Goal: Task Accomplishment & Management: Complete application form

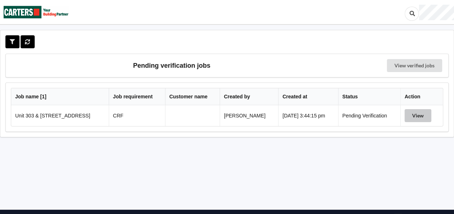
click at [422, 118] on button "View" at bounding box center [417, 115] width 27 height 13
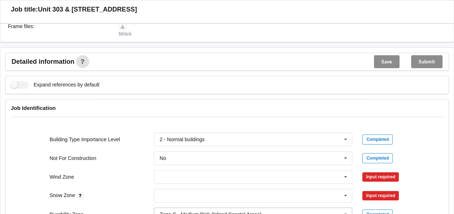
scroll to position [289, 0]
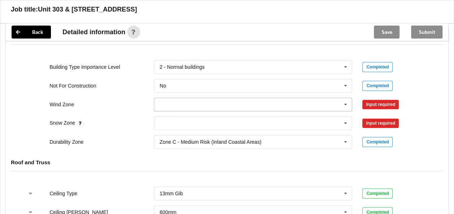
click at [345, 102] on icon at bounding box center [345, 104] width 11 height 13
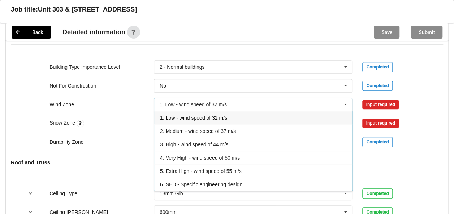
drag, startPoint x: 175, startPoint y: 157, endPoint x: 197, endPoint y: 155, distance: 22.4
click at [183, 156] on span "4. Very High - wind speed of 50 m/s" at bounding box center [200, 158] width 80 height 6
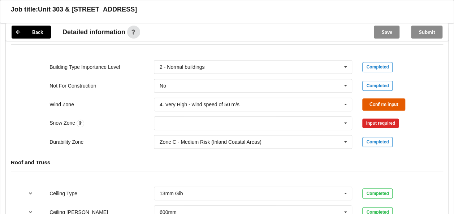
click at [376, 101] on button "Confirm input" at bounding box center [383, 105] width 43 height 12
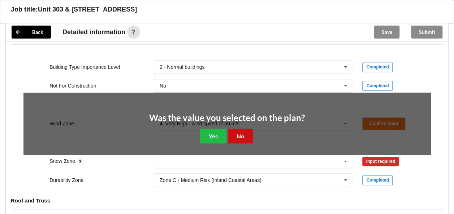
click at [246, 136] on button "No" at bounding box center [240, 136] width 25 height 15
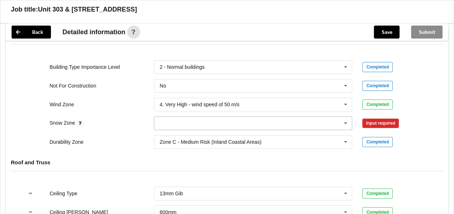
click at [344, 122] on icon at bounding box center [345, 123] width 11 height 13
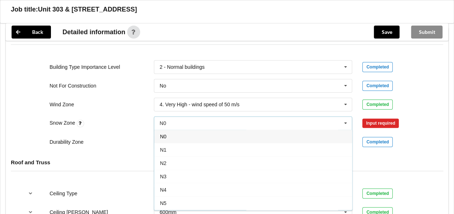
drag, startPoint x: 182, startPoint y: 136, endPoint x: 202, endPoint y: 138, distance: 21.0
click at [184, 136] on div "N0" at bounding box center [253, 136] width 198 height 13
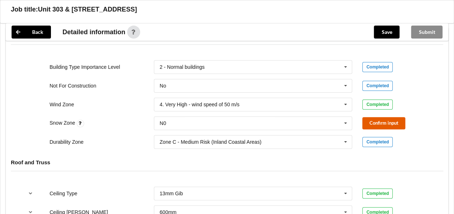
click at [370, 122] on button "Confirm input" at bounding box center [383, 123] width 43 height 12
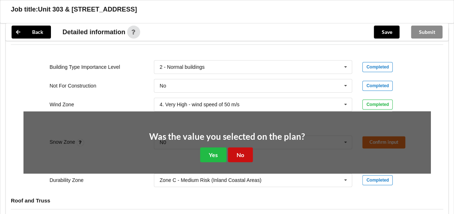
click at [240, 154] on button "No" at bounding box center [240, 155] width 25 height 15
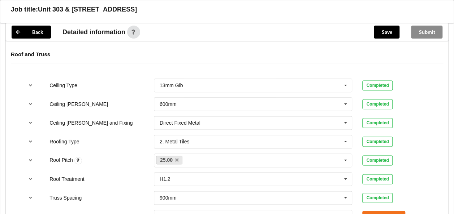
scroll to position [469, 0]
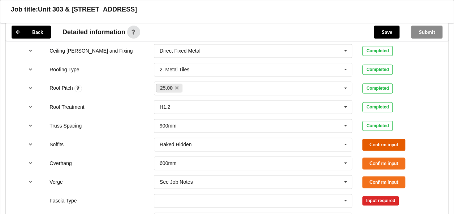
click at [382, 141] on button "Confirm input" at bounding box center [383, 145] width 43 height 12
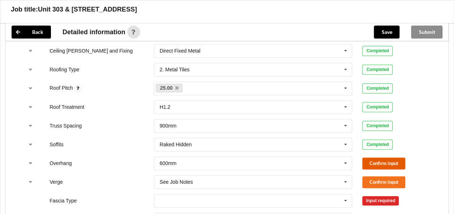
click at [387, 161] on button "Confirm input" at bounding box center [383, 164] width 43 height 12
click at [345, 180] on icon at bounding box center [345, 182] width 11 height 13
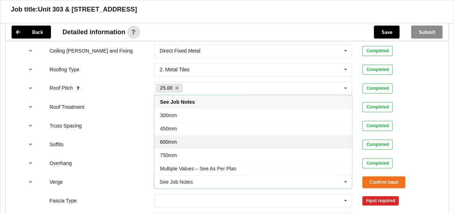
click at [177, 139] on div "600mm" at bounding box center [253, 141] width 198 height 13
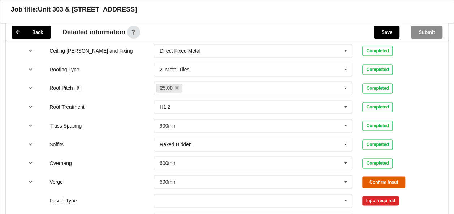
click at [376, 182] on button "Confirm input" at bounding box center [383, 182] width 43 height 12
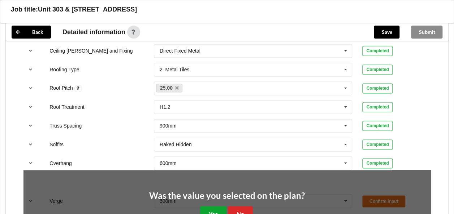
click at [217, 208] on button "Yes" at bounding box center [213, 213] width 26 height 15
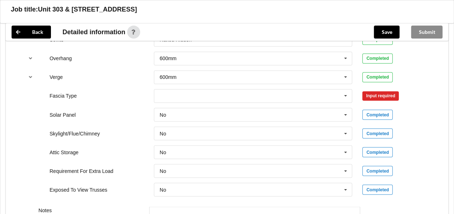
scroll to position [577, 0]
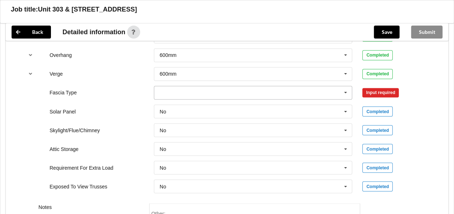
click at [345, 89] on icon at bounding box center [345, 92] width 11 height 13
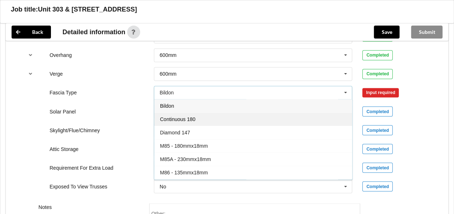
click at [188, 117] on span "Continuous 180" at bounding box center [177, 120] width 35 height 6
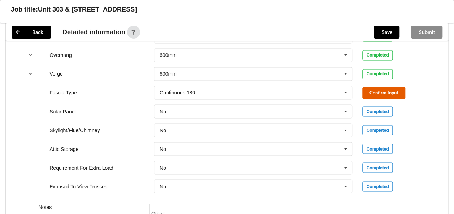
click at [383, 89] on button "Confirm input" at bounding box center [383, 93] width 43 height 12
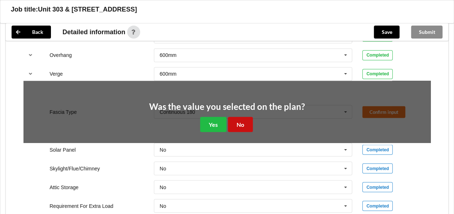
click at [243, 123] on button "No" at bounding box center [240, 124] width 25 height 15
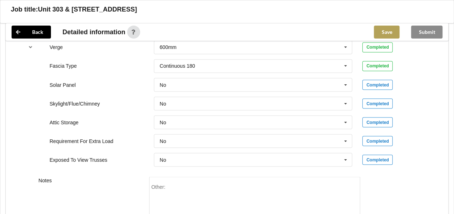
click at [381, 32] on button "Save" at bounding box center [387, 32] width 26 height 13
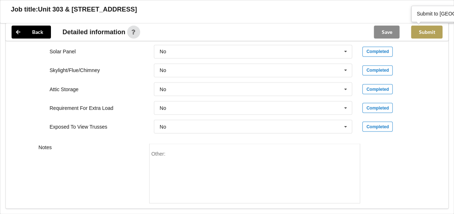
click at [441, 28] on button "Submit" at bounding box center [426, 32] width 31 height 13
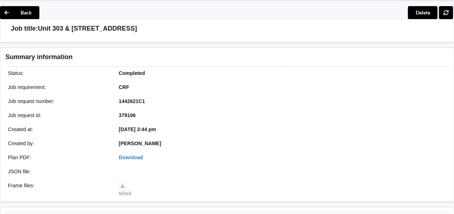
scroll to position [0, 0]
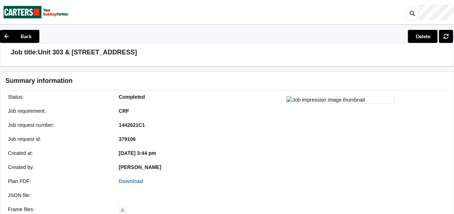
click at [25, 14] on img at bounding box center [36, 11] width 65 height 23
